Goal: Transaction & Acquisition: Purchase product/service

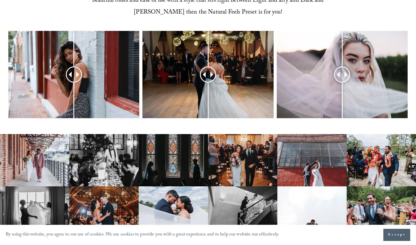
scroll to position [255, 0]
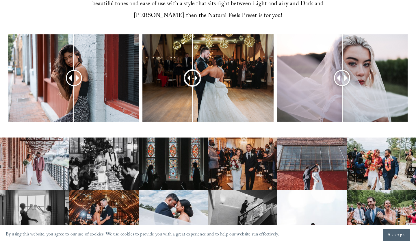
drag, startPoint x: 206, startPoint y: 78, endPoint x: 192, endPoint y: 76, distance: 14.0
click at [192, 76] on div at bounding box center [192, 78] width 15 height 15
drag, startPoint x: 345, startPoint y: 75, endPoint x: 339, endPoint y: 73, distance: 6.2
click at [339, 73] on div at bounding box center [334, 78] width 15 height 15
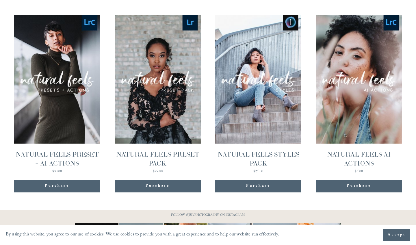
scroll to position [588, 0]
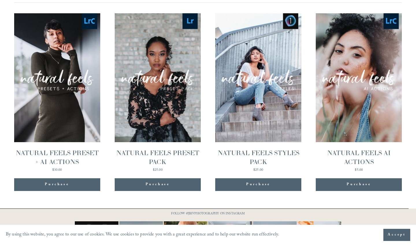
click at [255, 125] on link "Quick View NATURAL FEELS STYLES PACK $25.00" at bounding box center [258, 92] width 86 height 159
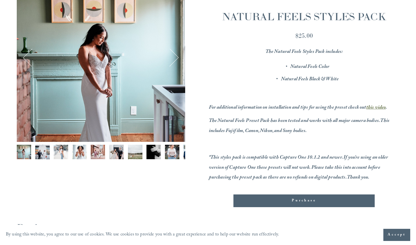
scroll to position [55, 0]
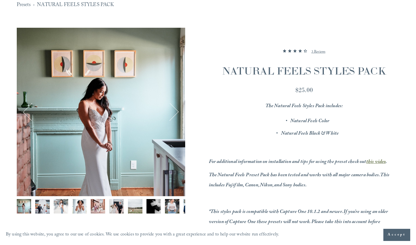
click at [175, 112] on button "Next" at bounding box center [170, 112] width 18 height 18
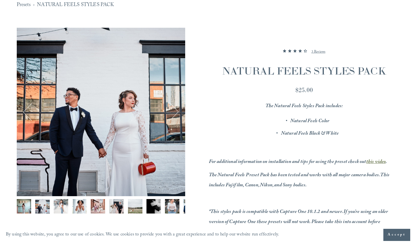
click at [175, 112] on button "Next" at bounding box center [170, 112] width 18 height 18
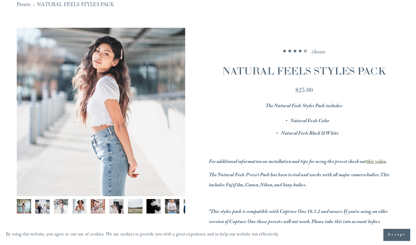
click at [175, 112] on button "Next" at bounding box center [170, 112] width 18 height 18
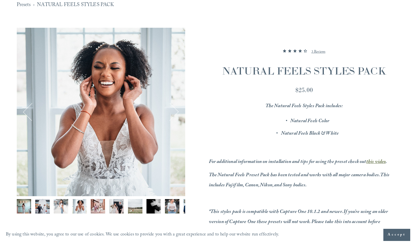
click at [175, 112] on button "Next" at bounding box center [170, 112] width 18 height 18
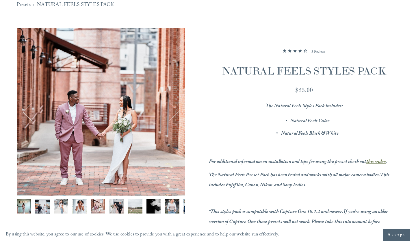
click at [175, 112] on button "Next" at bounding box center [170, 112] width 18 height 18
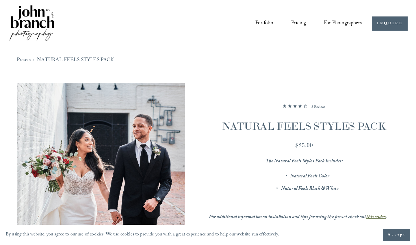
scroll to position [0, 0]
